Goal: Information Seeking & Learning: Learn about a topic

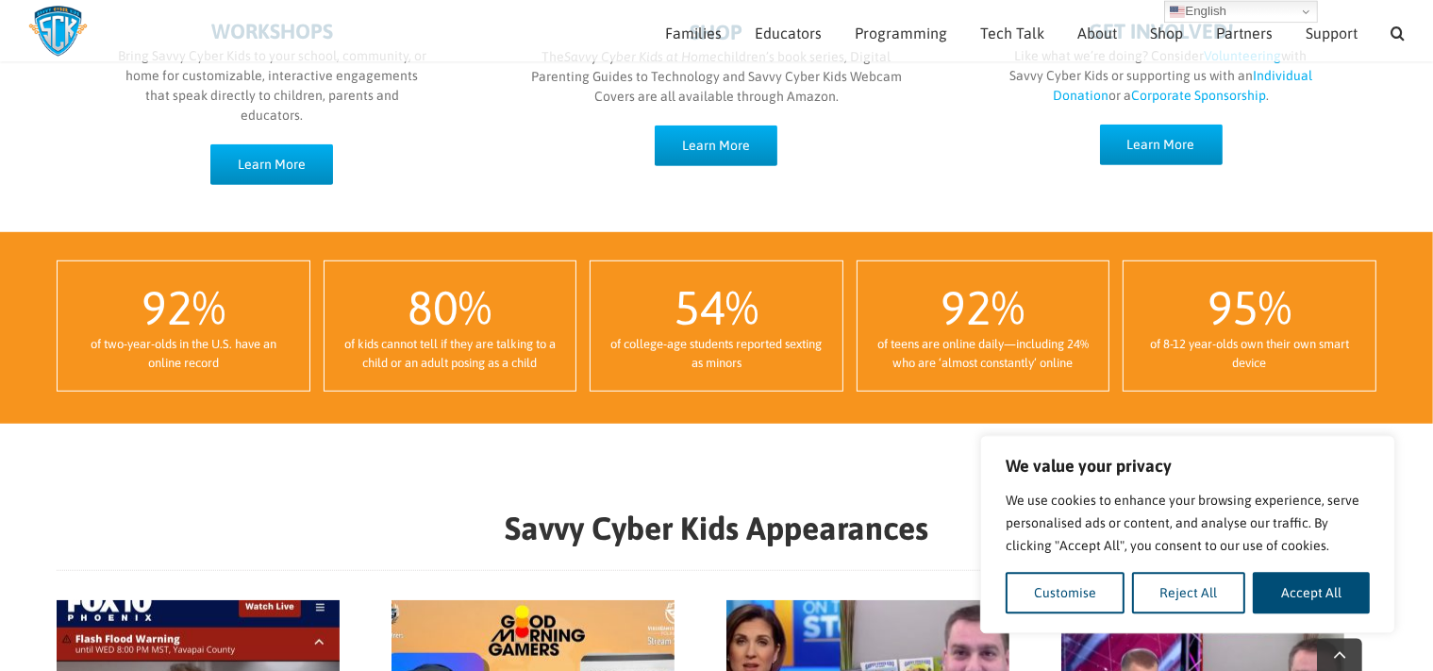
scroll to position [1282, 0]
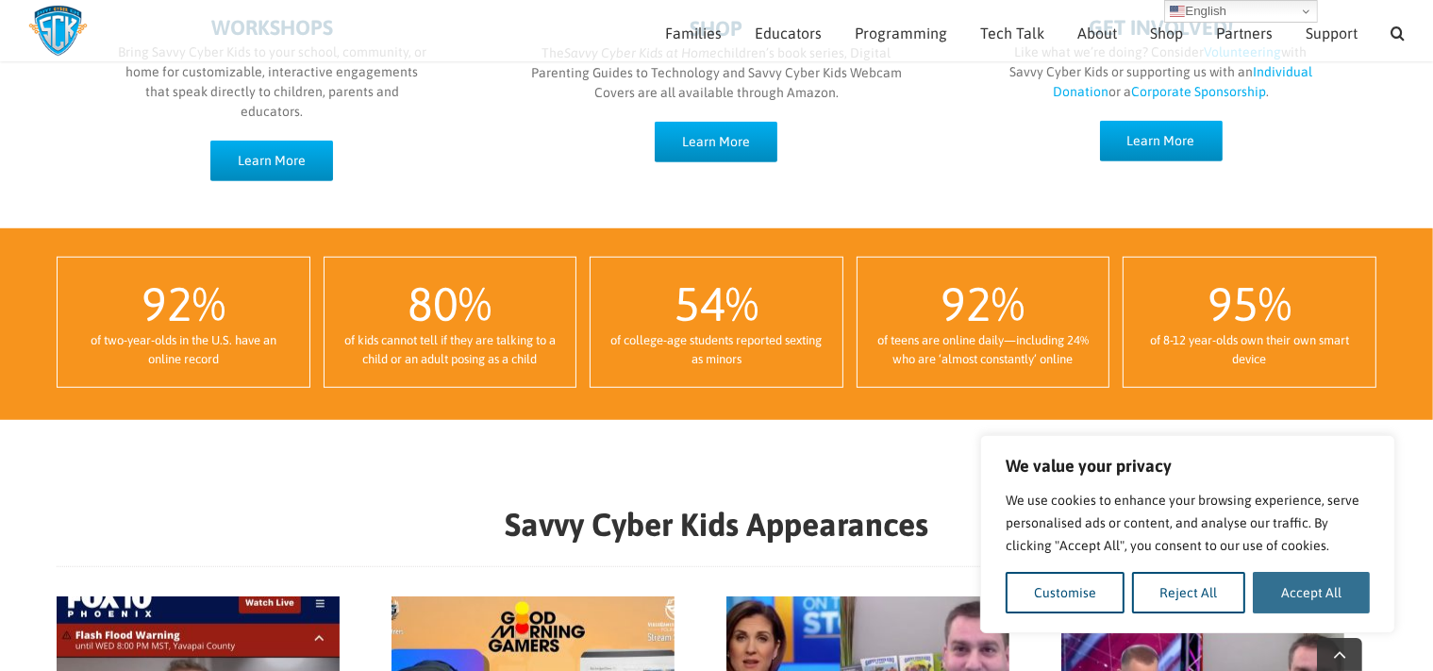
click at [1312, 592] on button "Accept All" at bounding box center [1311, 593] width 117 height 42
checkbox input "true"
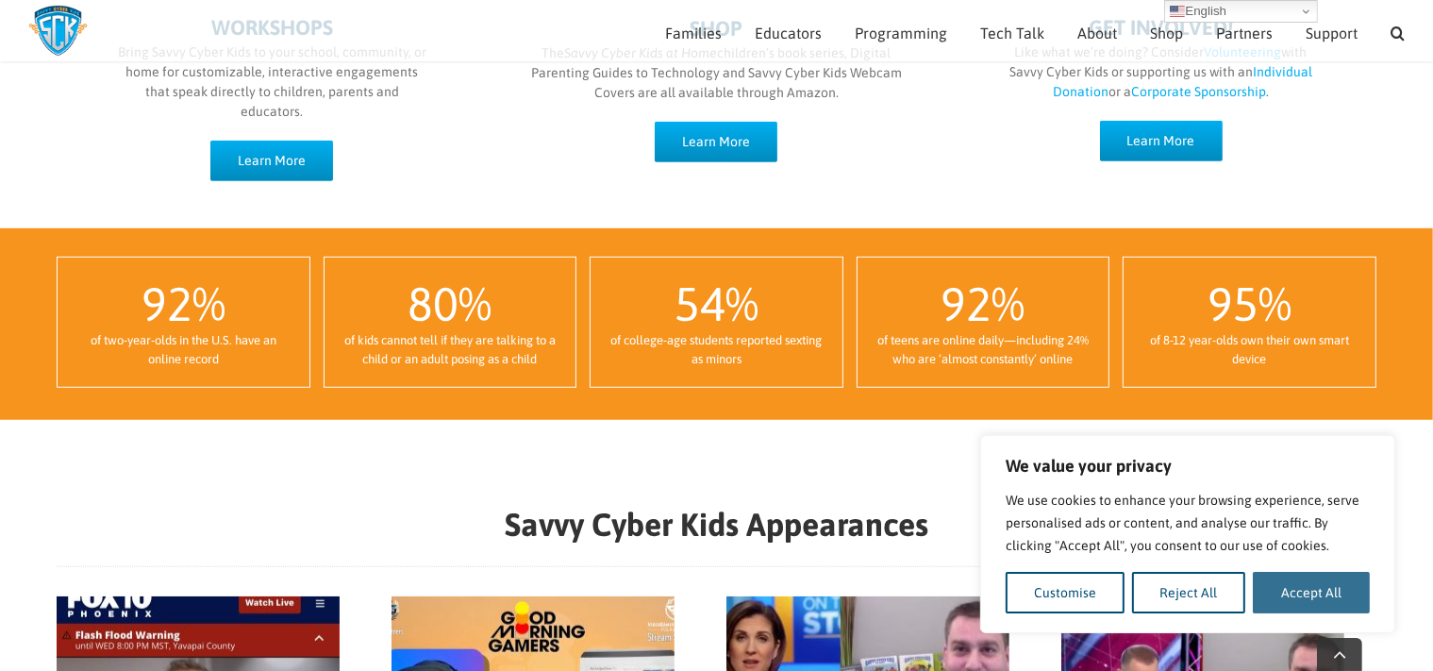
checkbox input "true"
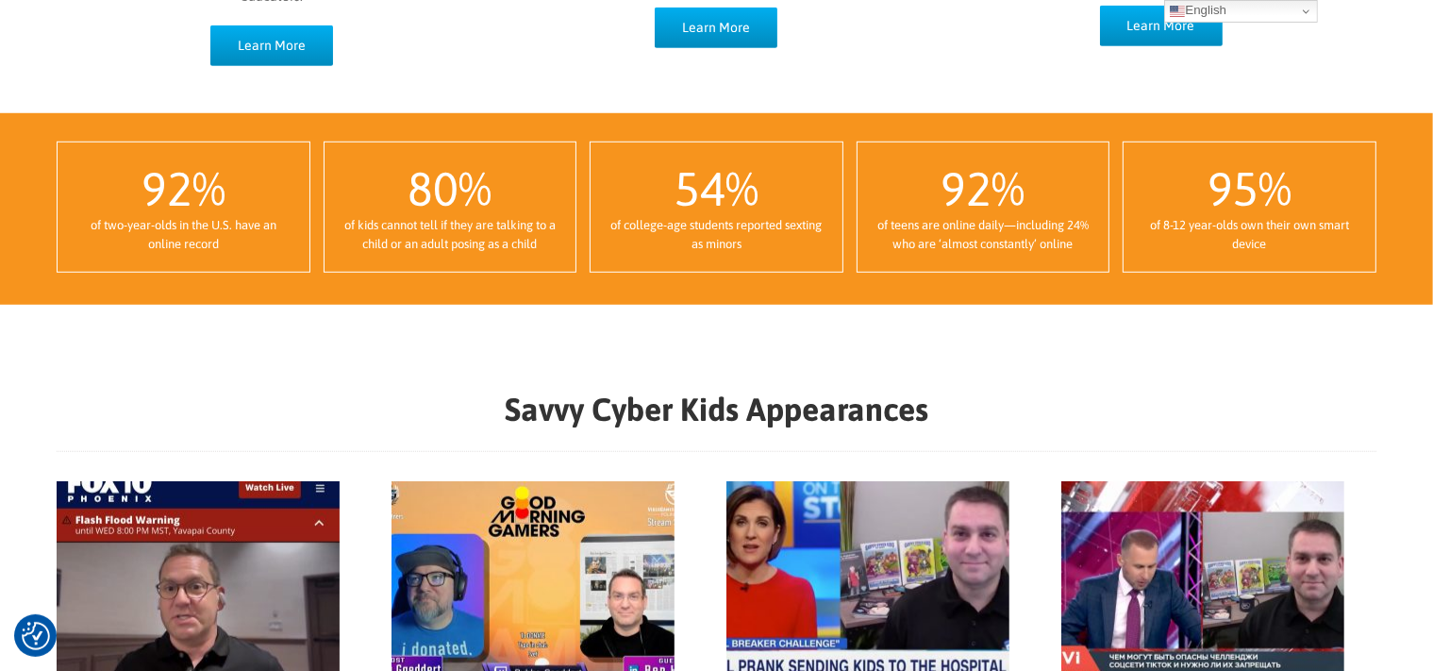
scroll to position [0, 0]
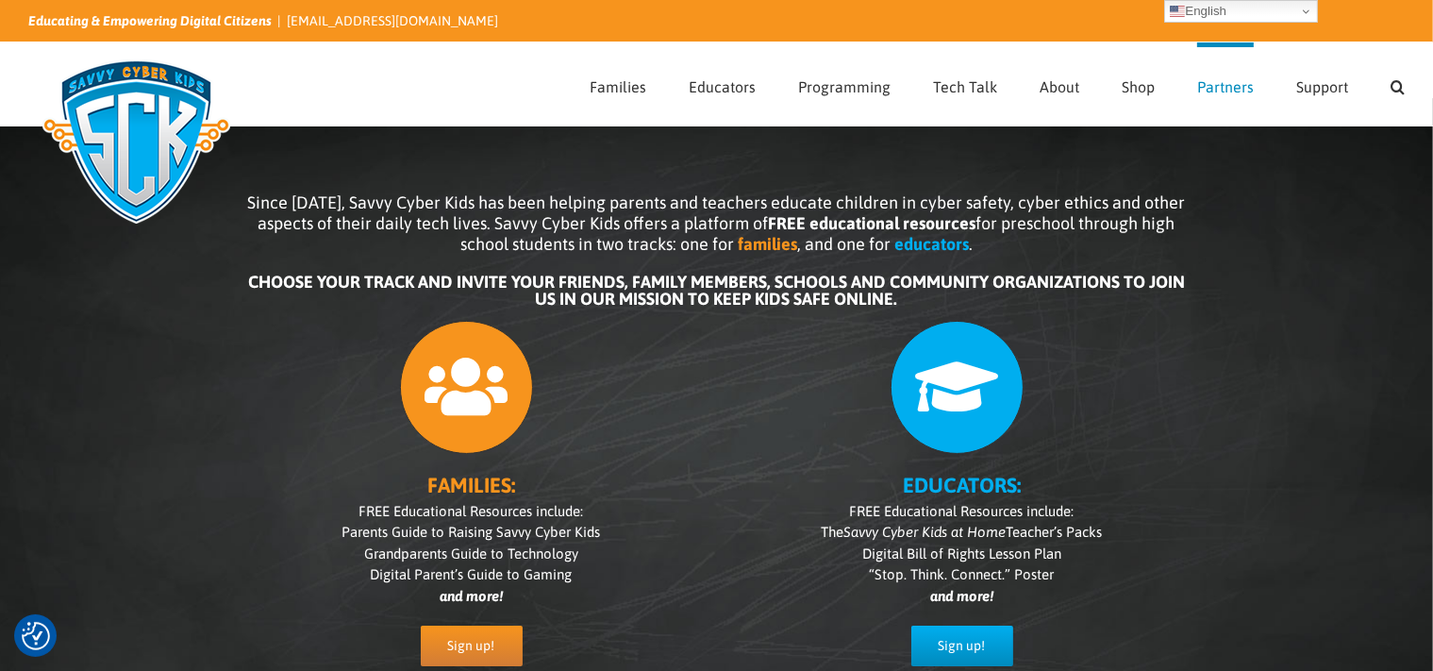
click at [1219, 96] on link "Partners" at bounding box center [1225, 83] width 57 height 83
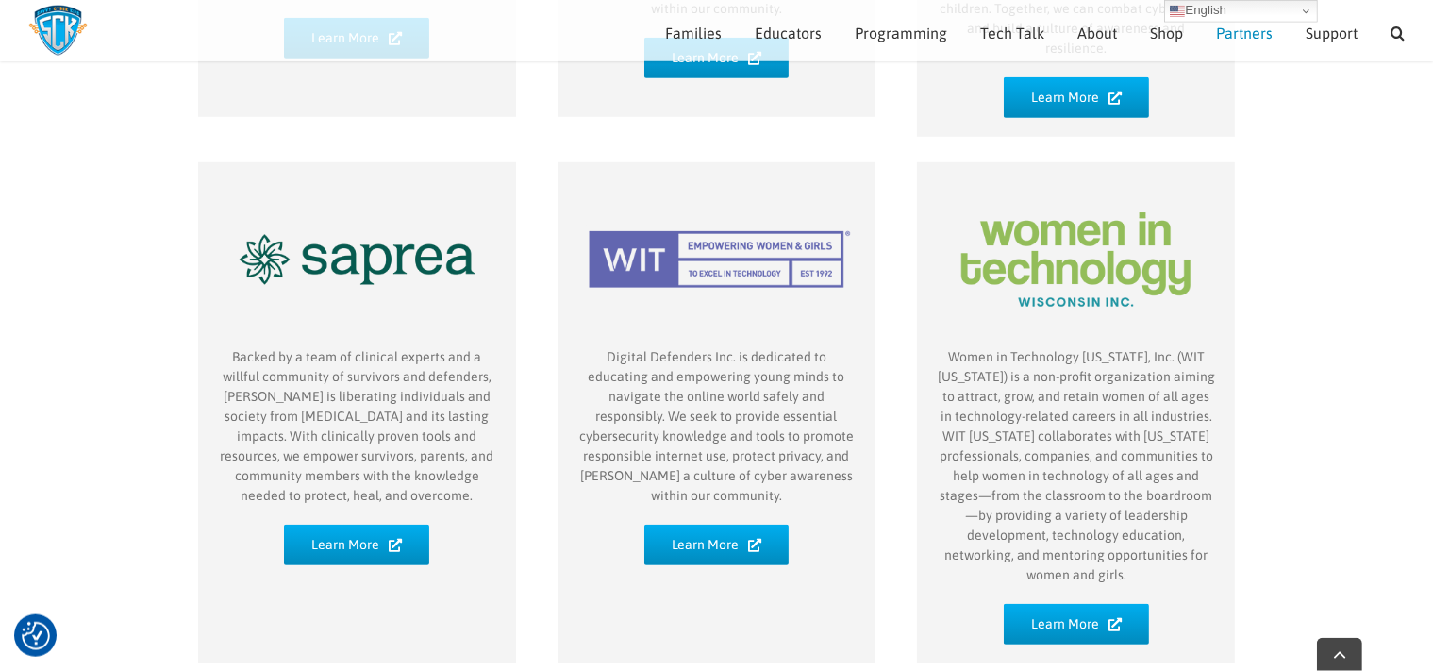
scroll to position [1158, 0]
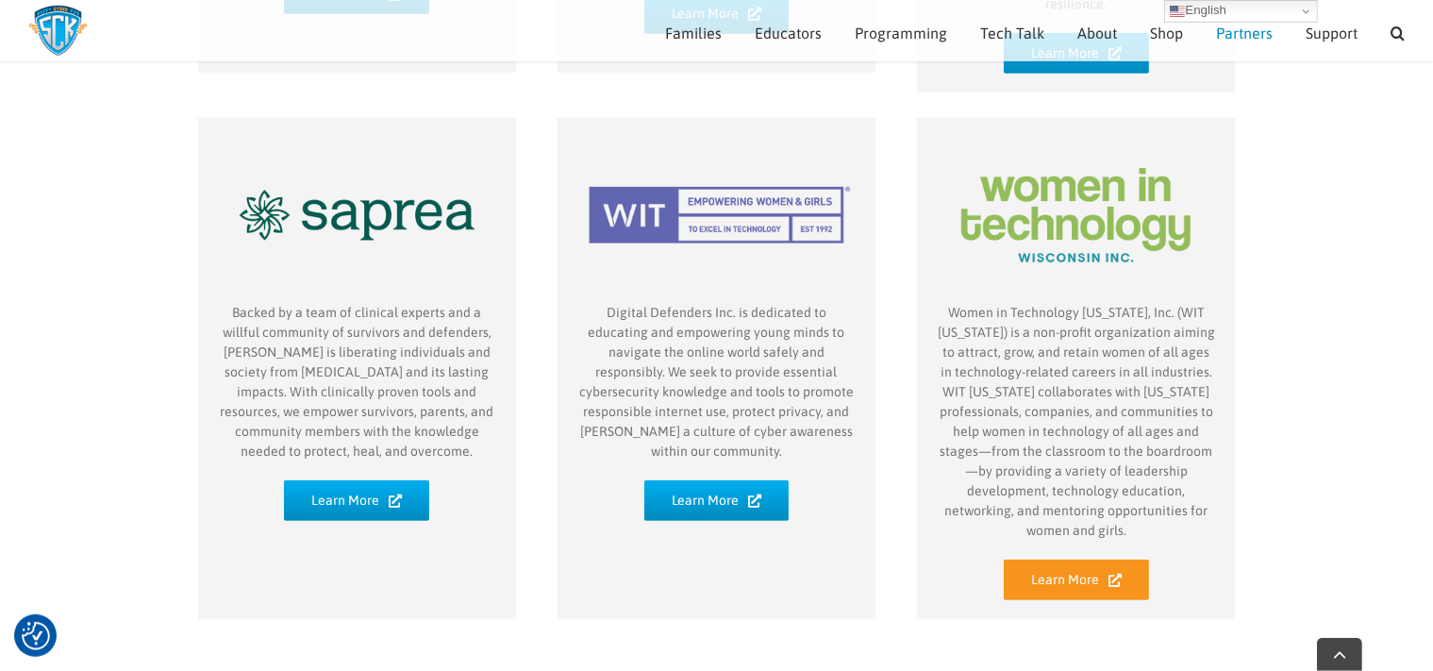
click at [1085, 572] on span "Learn More" at bounding box center [1065, 580] width 68 height 16
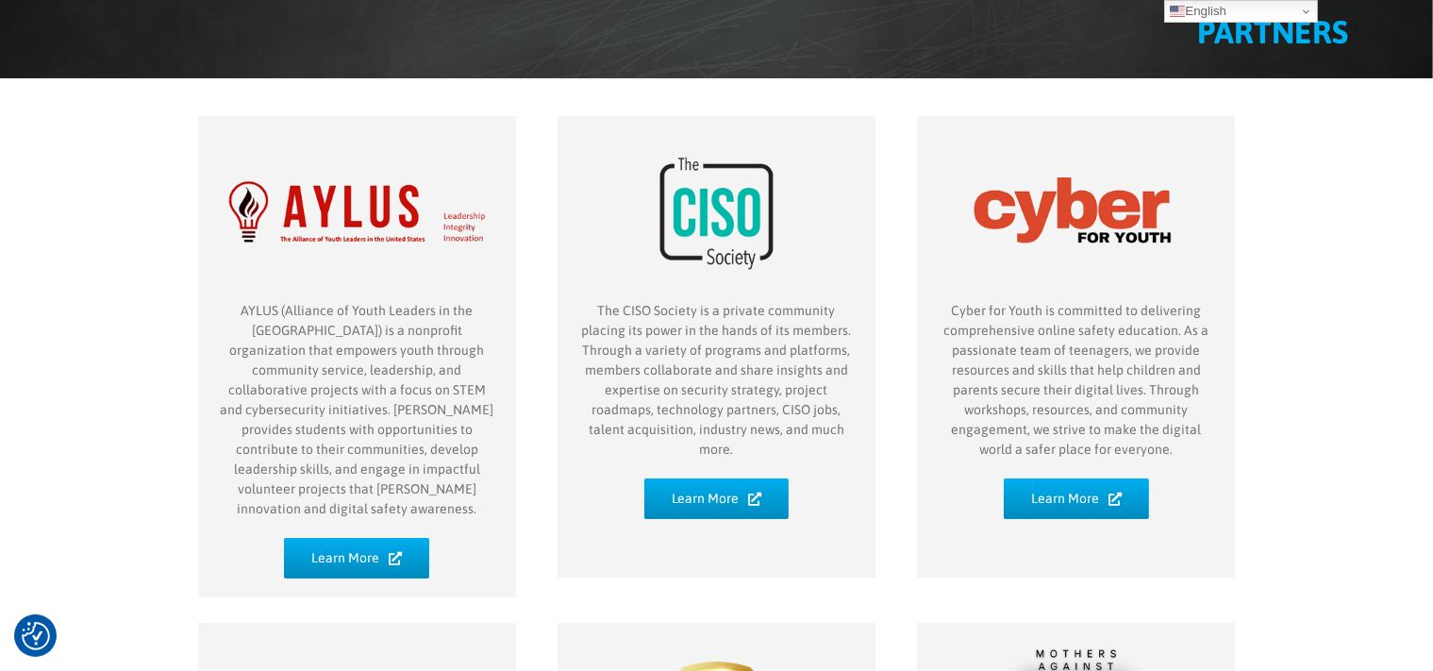
scroll to position [0, 0]
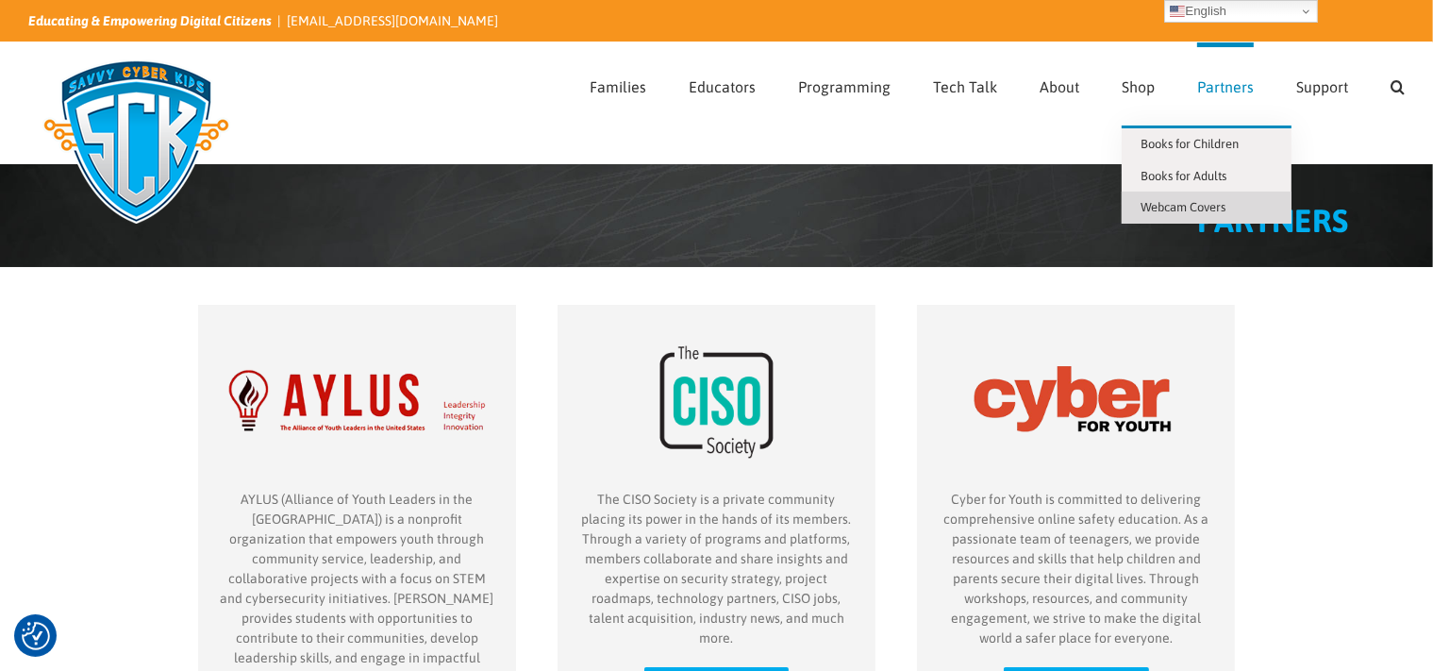
click at [1174, 207] on span "Webcam Covers" at bounding box center [1183, 207] width 85 height 14
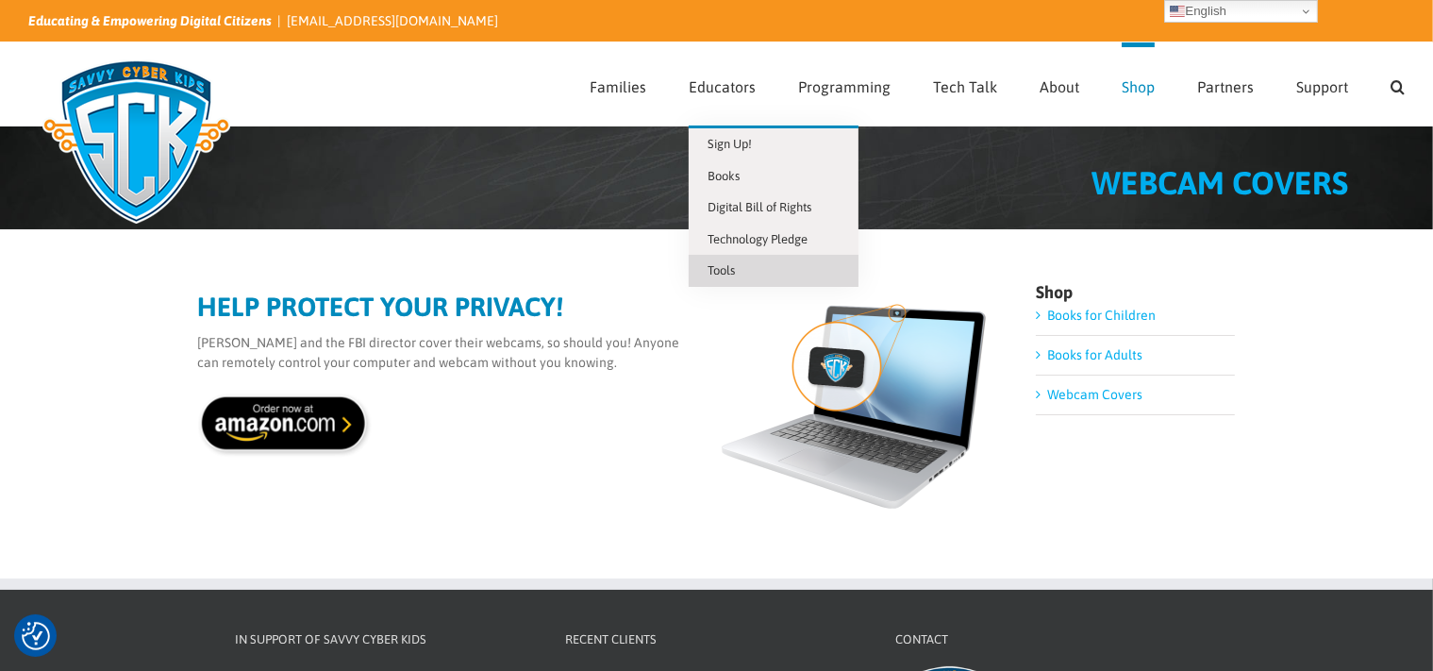
click at [729, 270] on span "Tools" at bounding box center [721, 270] width 27 height 14
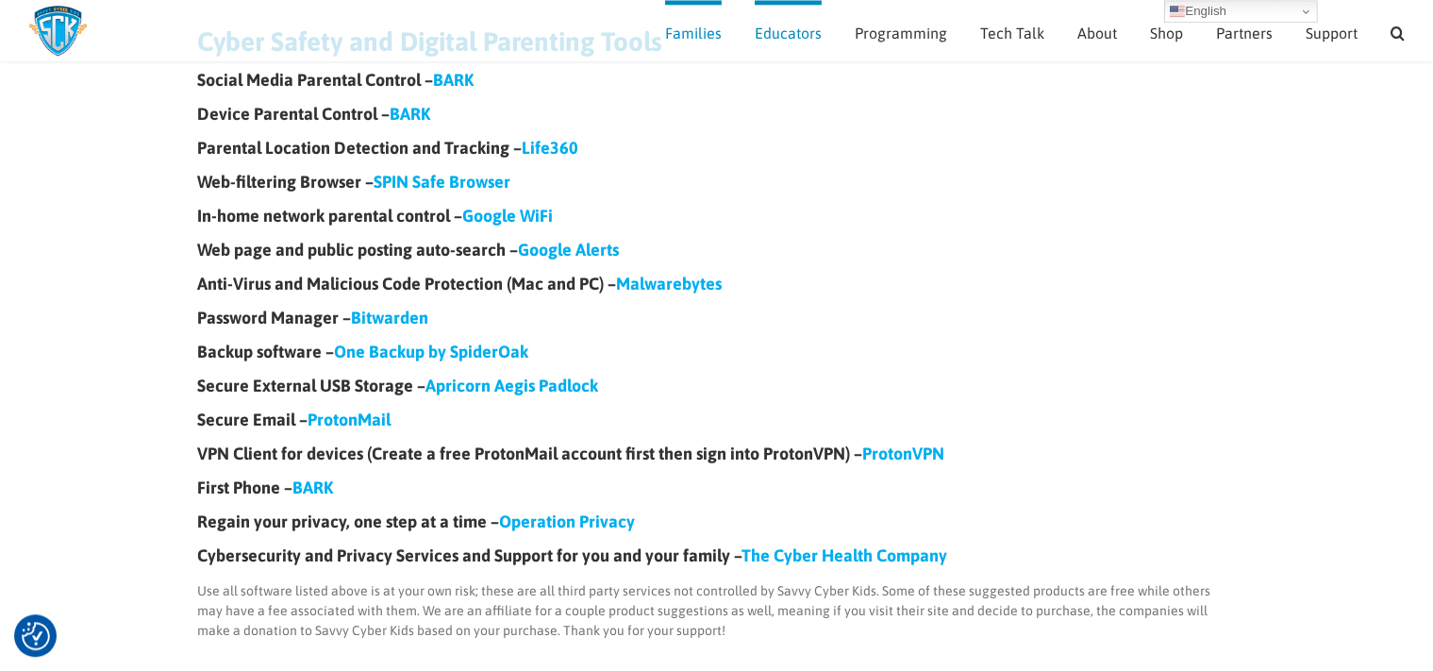
scroll to position [238, 0]
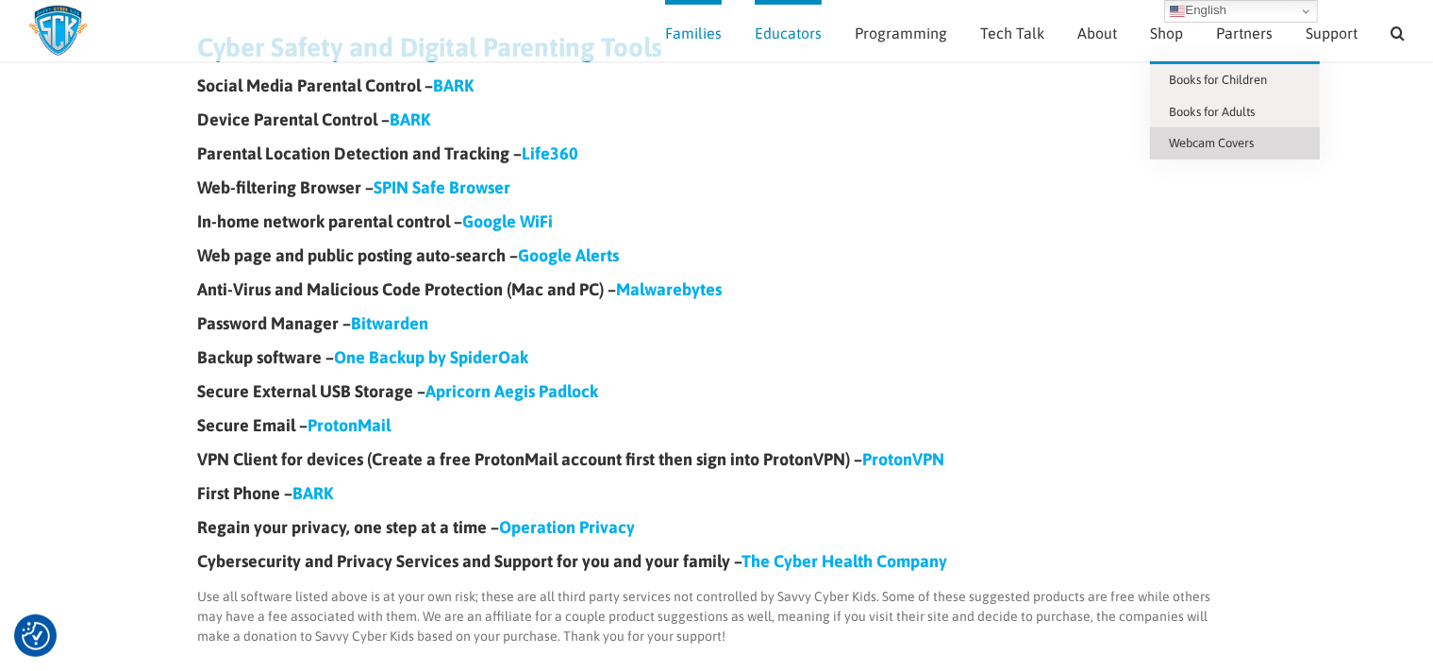
click at [1182, 137] on span "Webcam Covers" at bounding box center [1211, 143] width 85 height 14
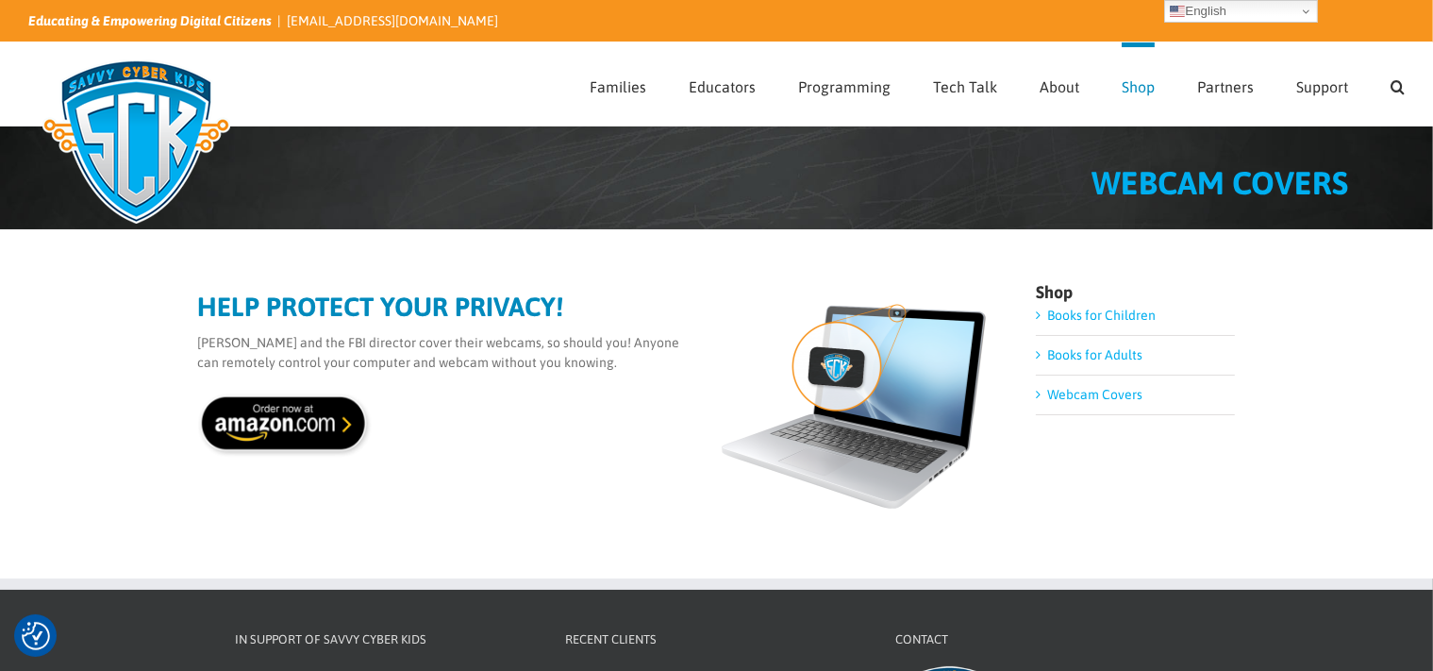
drag, startPoint x: 647, startPoint y: 387, endPoint x: 506, endPoint y: 343, distance: 148.1
click at [506, 343] on div "HELP PROTECT YOUR PRIVACY! [PERSON_NAME] and the FBI director cover their webca…" at bounding box center [596, 402] width 797 height 219
click at [508, 466] on div "HELP PROTECT YOUR PRIVACY! [PERSON_NAME] and the FBI director cover their webca…" at bounding box center [596, 402] width 797 height 219
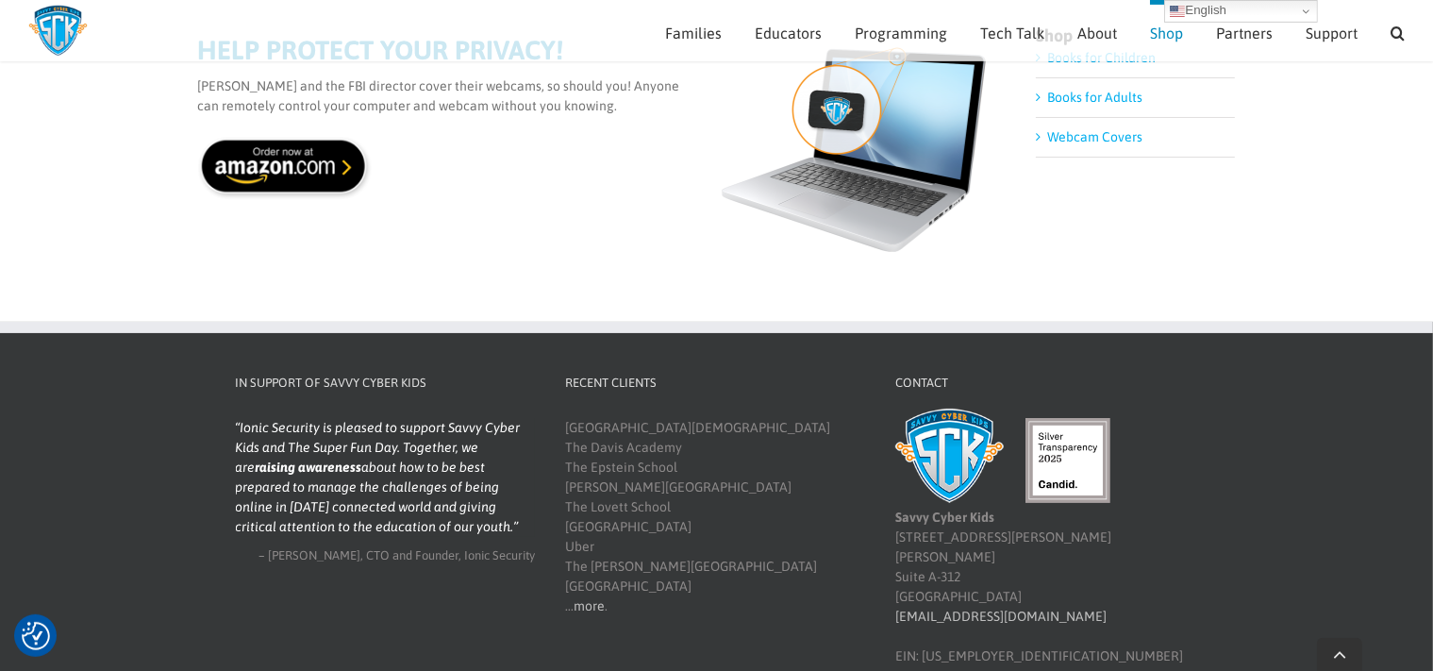
scroll to position [236, 0]
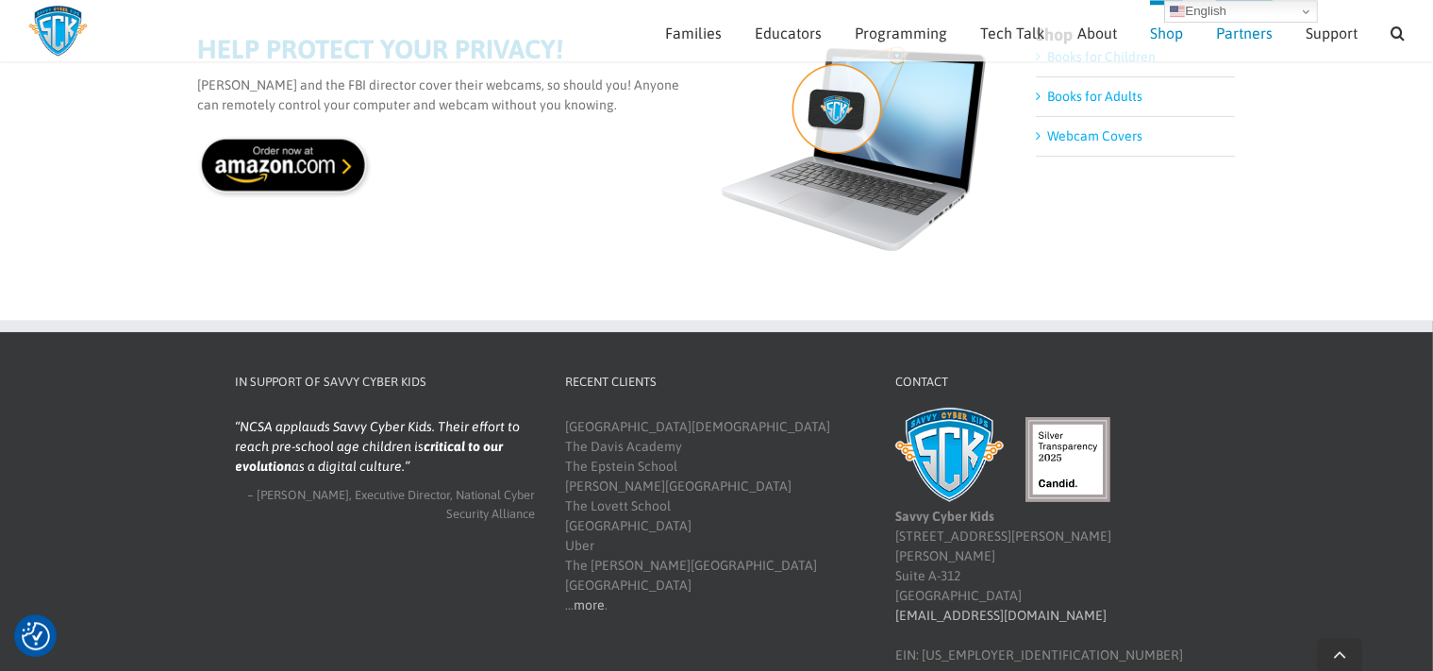
click at [1247, 33] on span "Partners" at bounding box center [1244, 32] width 57 height 15
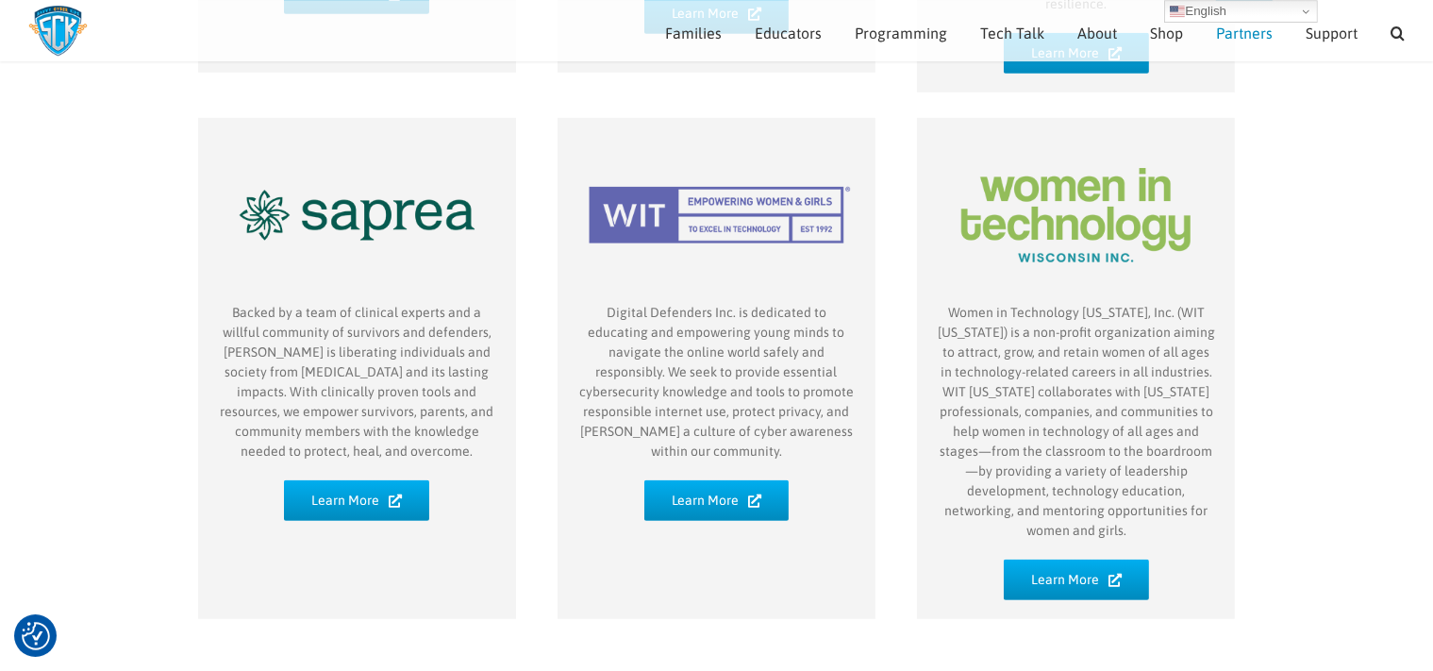
scroll to position [1150, 0]
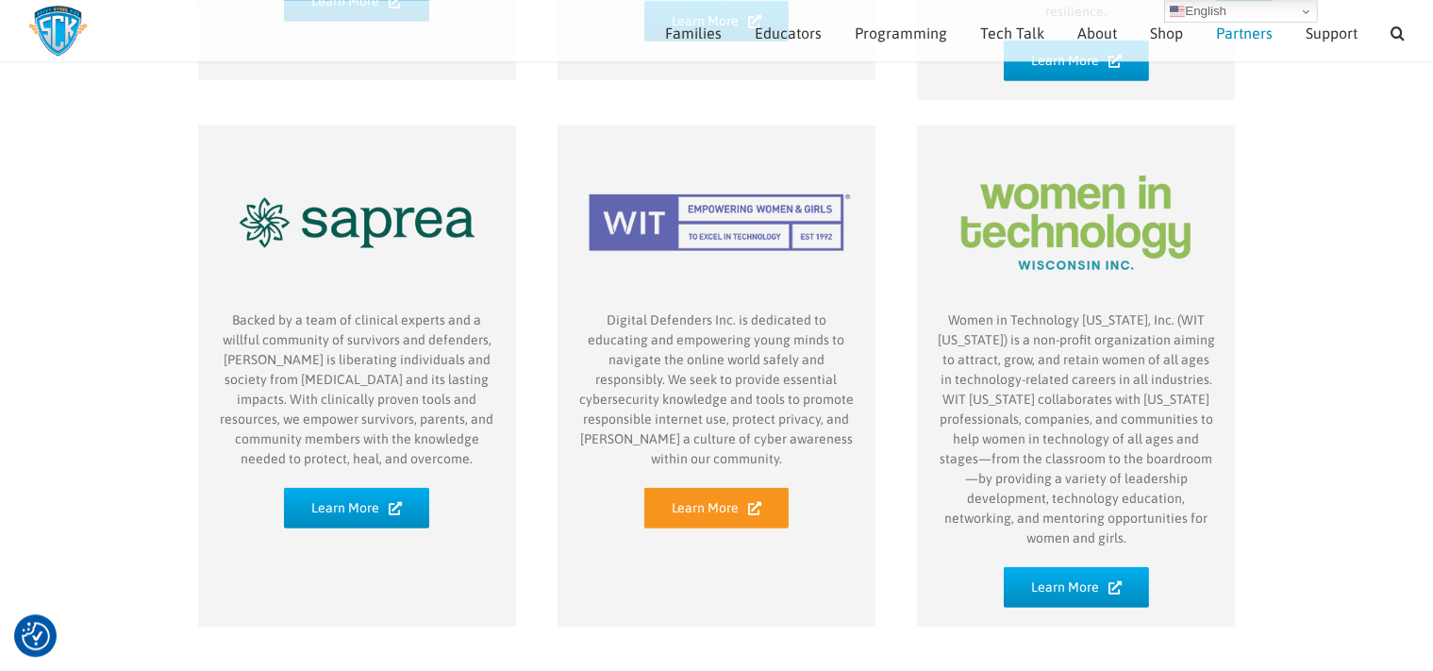
click at [743, 488] on link "Learn More" at bounding box center [717, 508] width 145 height 41
